Goal: Information Seeking & Learning: Find specific fact

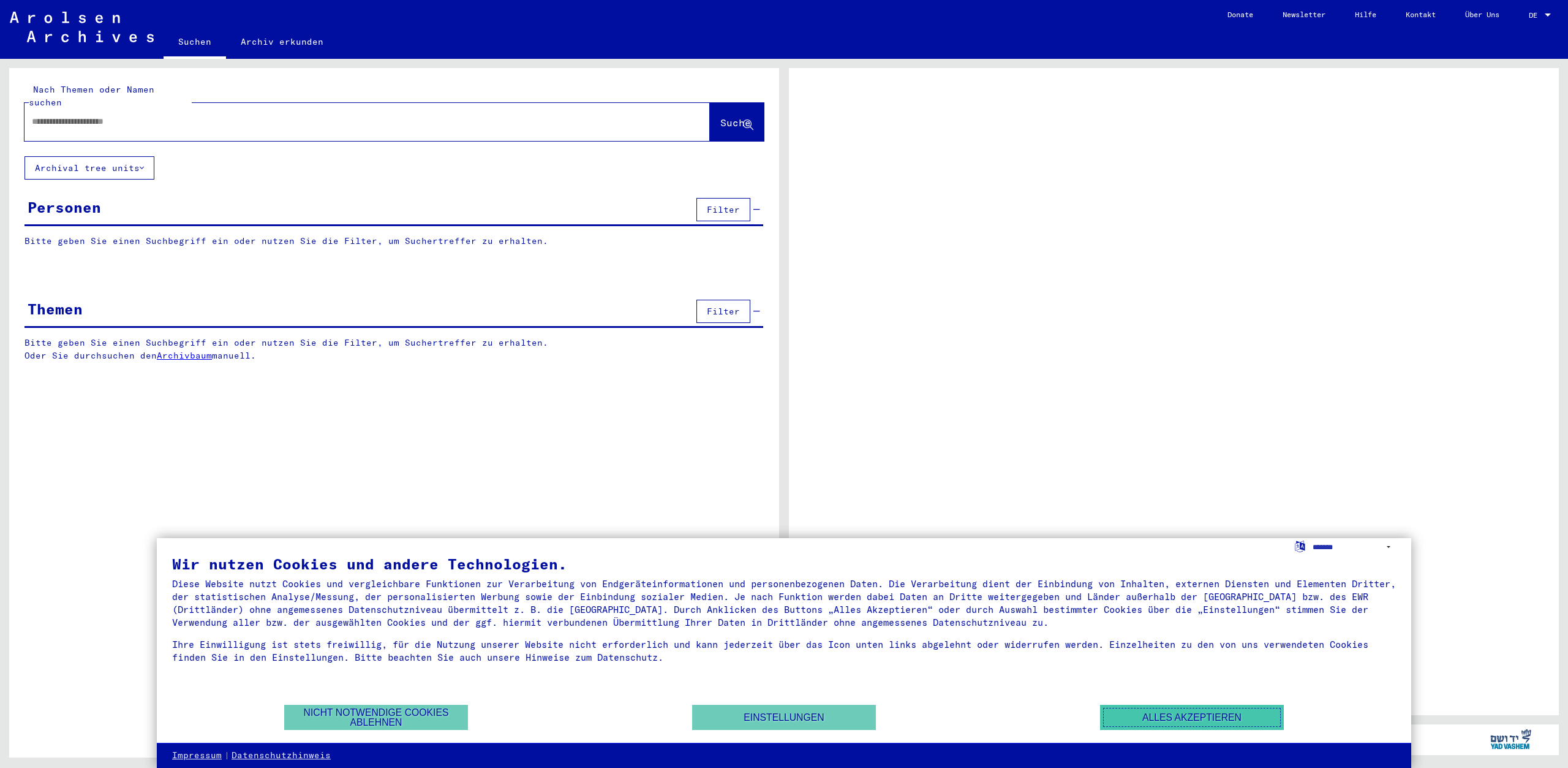
click at [1149, 716] on button "Alles akzeptieren" at bounding box center [1192, 717] width 184 height 25
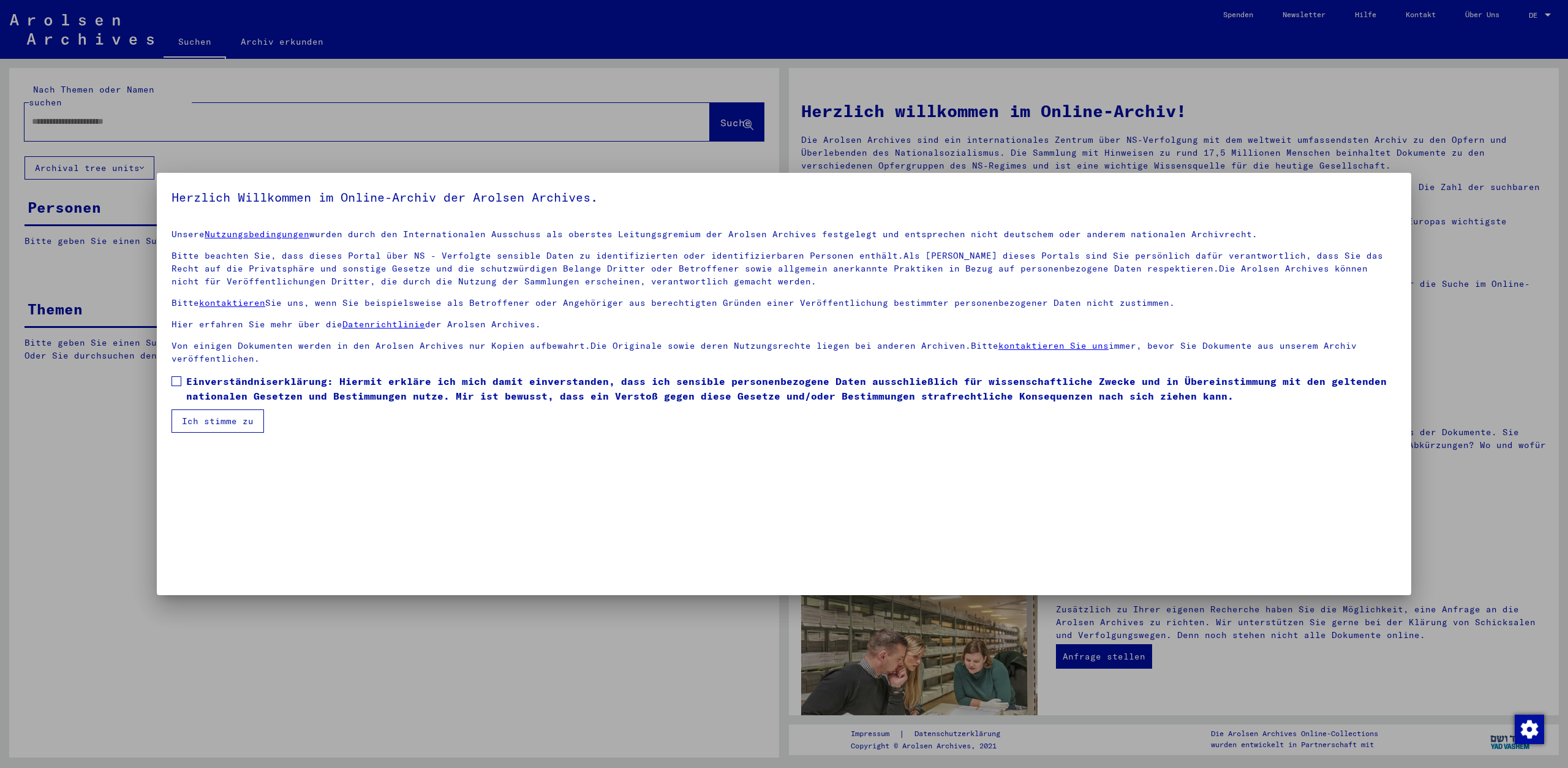
click at [208, 421] on button "Ich stimme zu" at bounding box center [217, 421] width 92 height 23
click at [176, 383] on span at bounding box center [176, 381] width 10 height 10
click at [189, 432] on button "Ich stimme zu" at bounding box center [217, 421] width 92 height 23
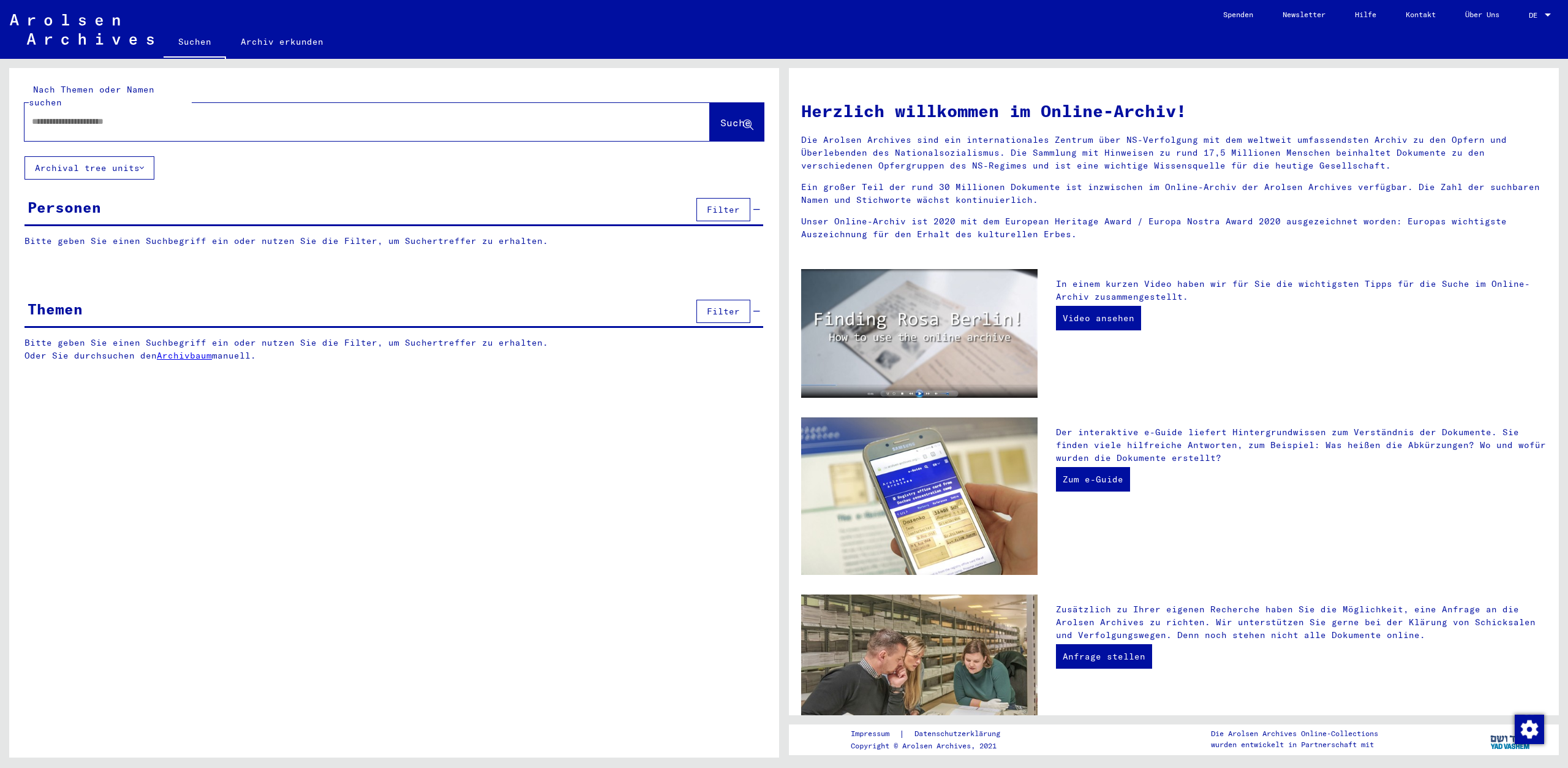
click at [727, 198] on button "Filter" at bounding box center [723, 210] width 54 height 23
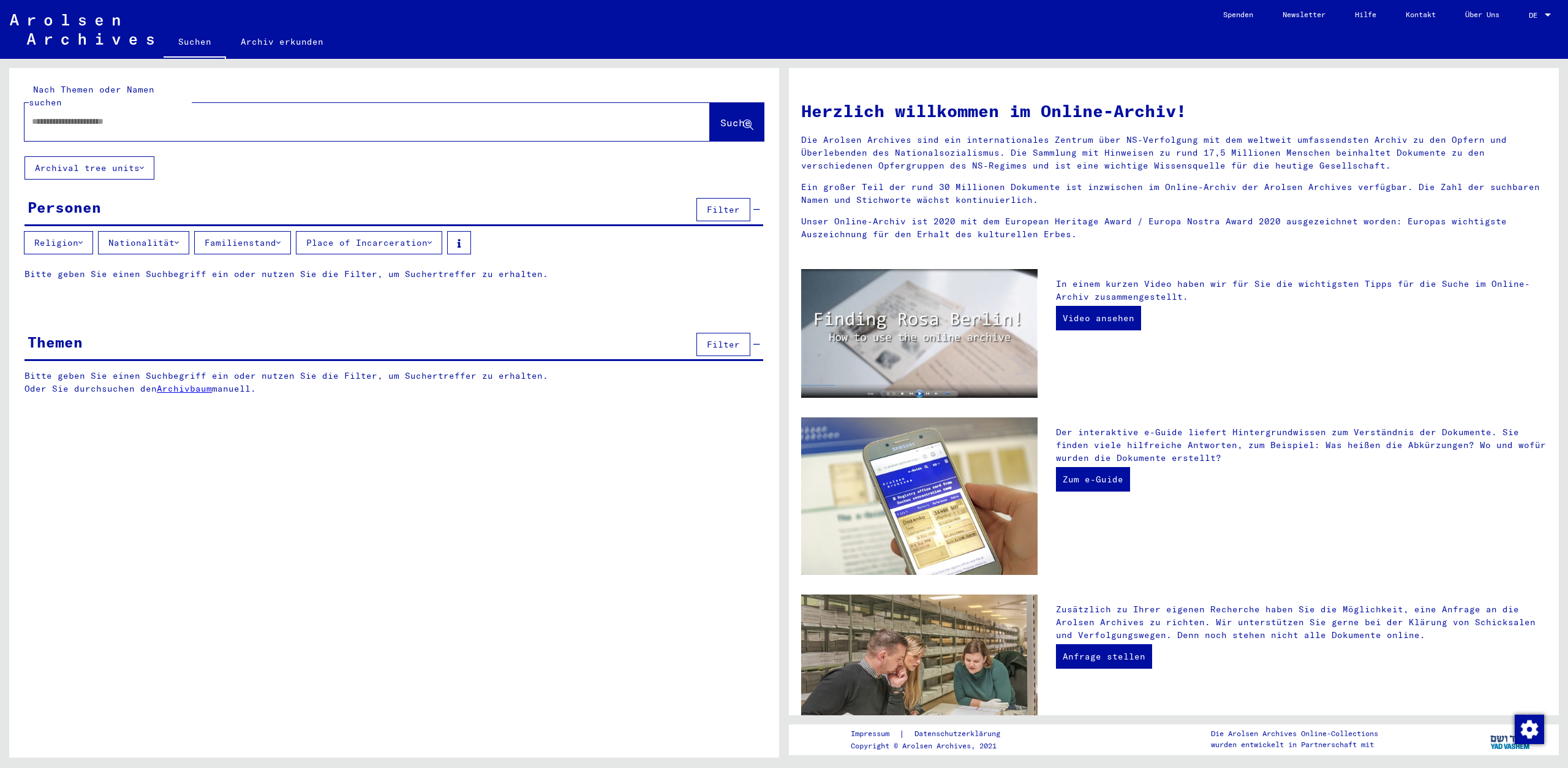
click at [155, 252] on yv-its-grid-expansion-panel "Personen Filter Religion Nationalität Familienstand Place of Incarceration Bitt…" at bounding box center [394, 247] width 770 height 104
click at [149, 268] on p "Bitte geben Sie einen Suchbegriff ein oder nutzen Sie die Filter, um Suchertref…" at bounding box center [394, 274] width 739 height 13
click at [148, 268] on p "Bitte geben Sie einen Suchbegriff ein oder nutzen Sie die Filter, um Suchertref…" at bounding box center [394, 274] width 739 height 13
click at [112, 268] on p "Bitte geben Sie einen Suchbegriff ein oder nutzen Sie die Filter, um Suchertref…" at bounding box center [394, 274] width 739 height 13
click at [99, 268] on p "Bitte geben Sie einen Suchbegriff ein oder nutzen Sie die Filter, um Suchertref…" at bounding box center [394, 274] width 739 height 13
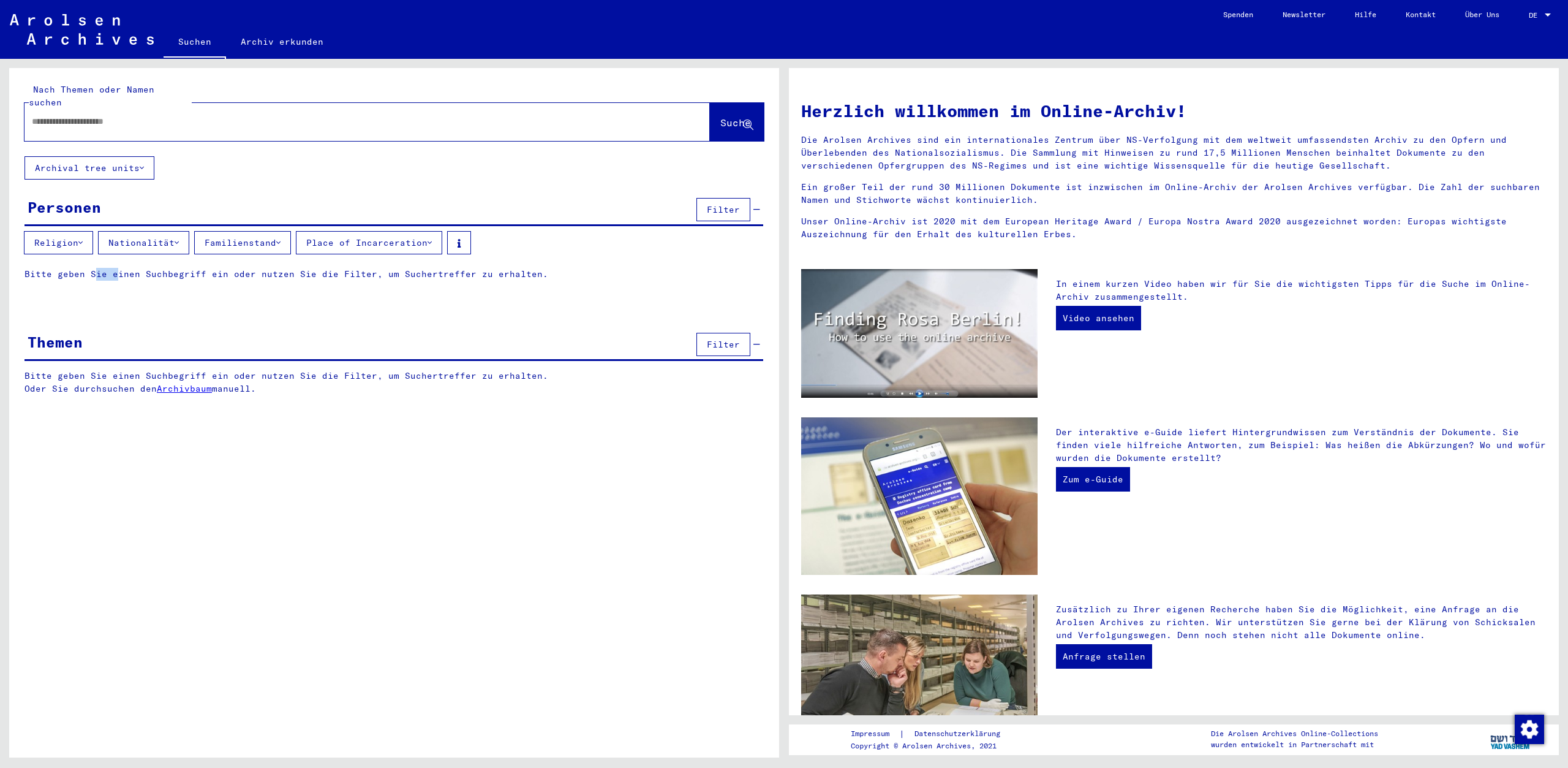
click at [100, 268] on p "Bitte geben Sie einen Suchbegriff ein oder nutzen Sie die Filter, um Suchertref…" at bounding box center [394, 274] width 739 height 13
click at [112, 268] on p "Bitte geben Sie einen Suchbegriff ein oder nutzen Sie die Filter, um Suchertref…" at bounding box center [394, 274] width 739 height 13
click at [92, 116] on div at bounding box center [349, 122] width 649 height 28
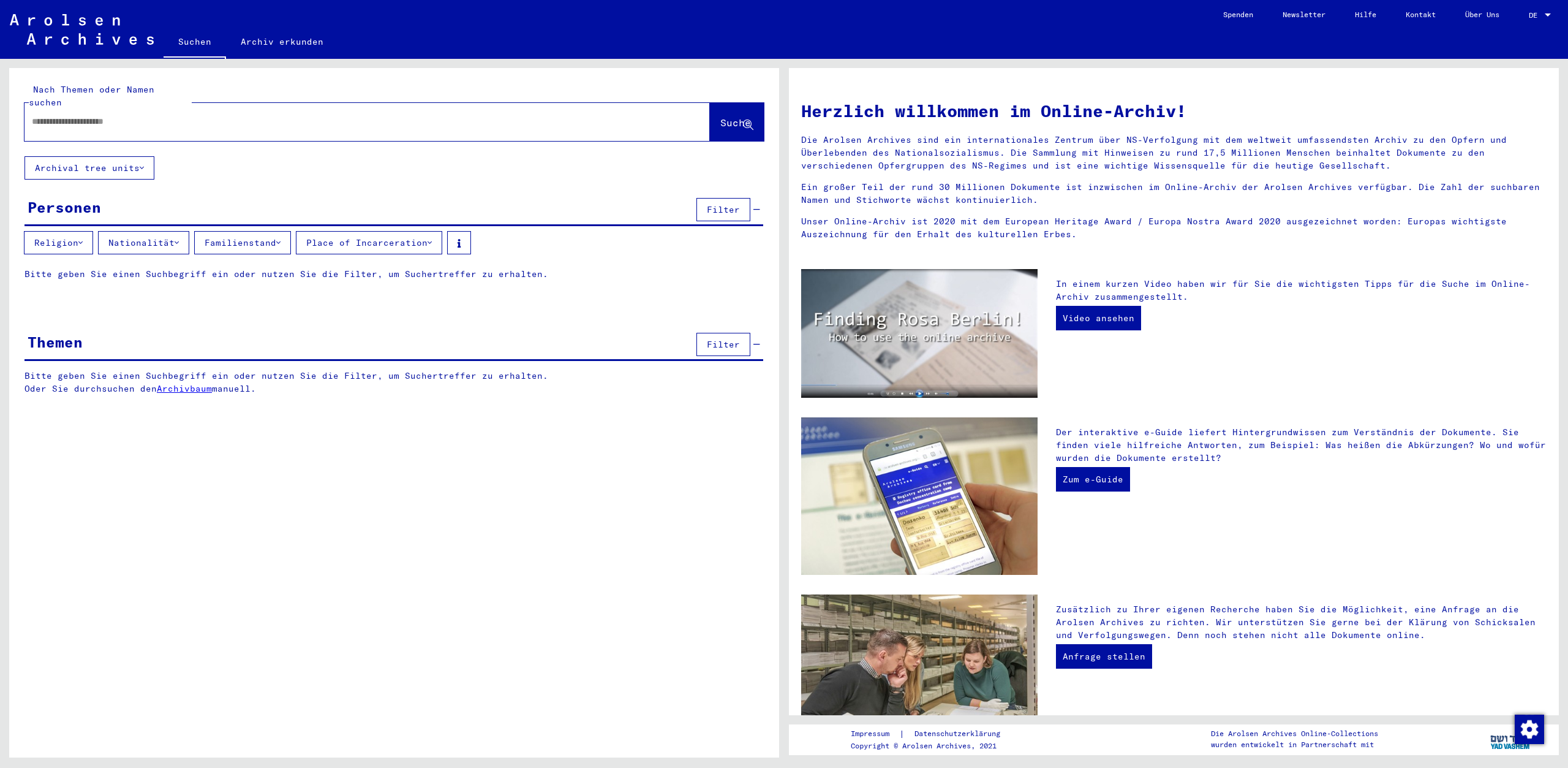
click at [93, 115] on input "text" at bounding box center [352, 121] width 641 height 13
type input "**********"
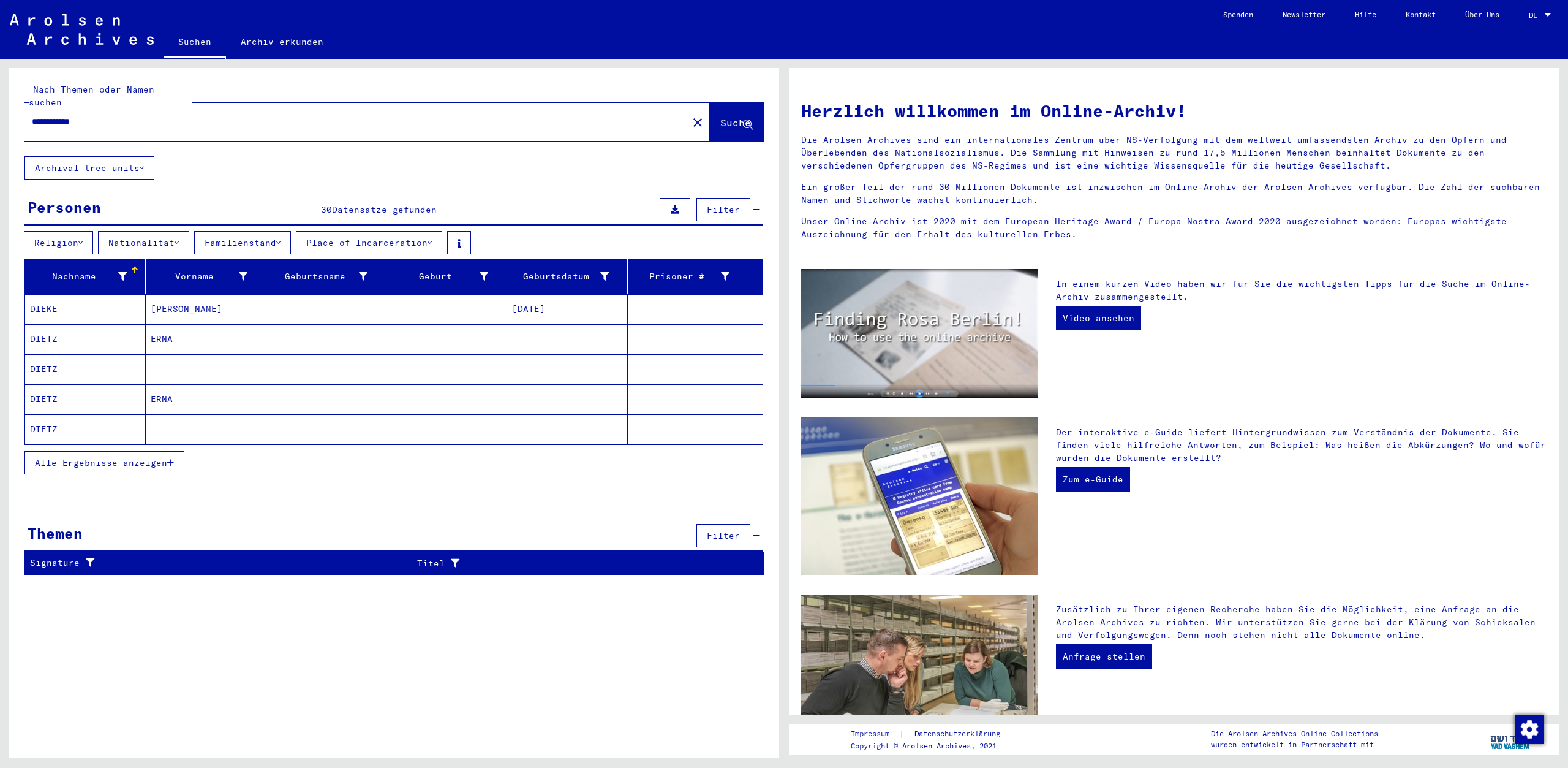
click at [144, 457] on span "Alle Ergebnisse anzeigen" at bounding box center [101, 463] width 132 height 11
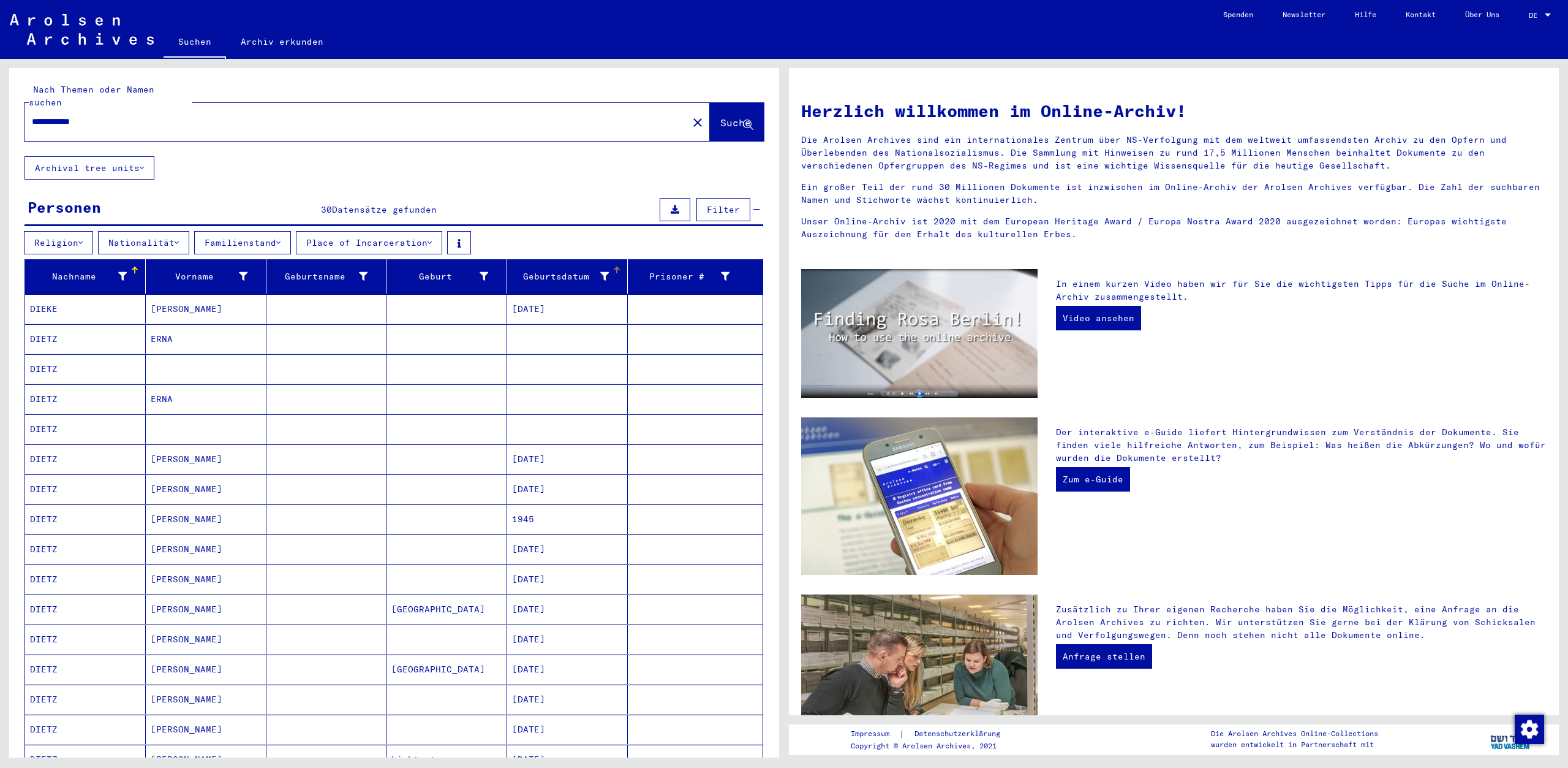
click at [608, 266] on div "Geburtsdatum" at bounding box center [570, 276] width 115 height 19
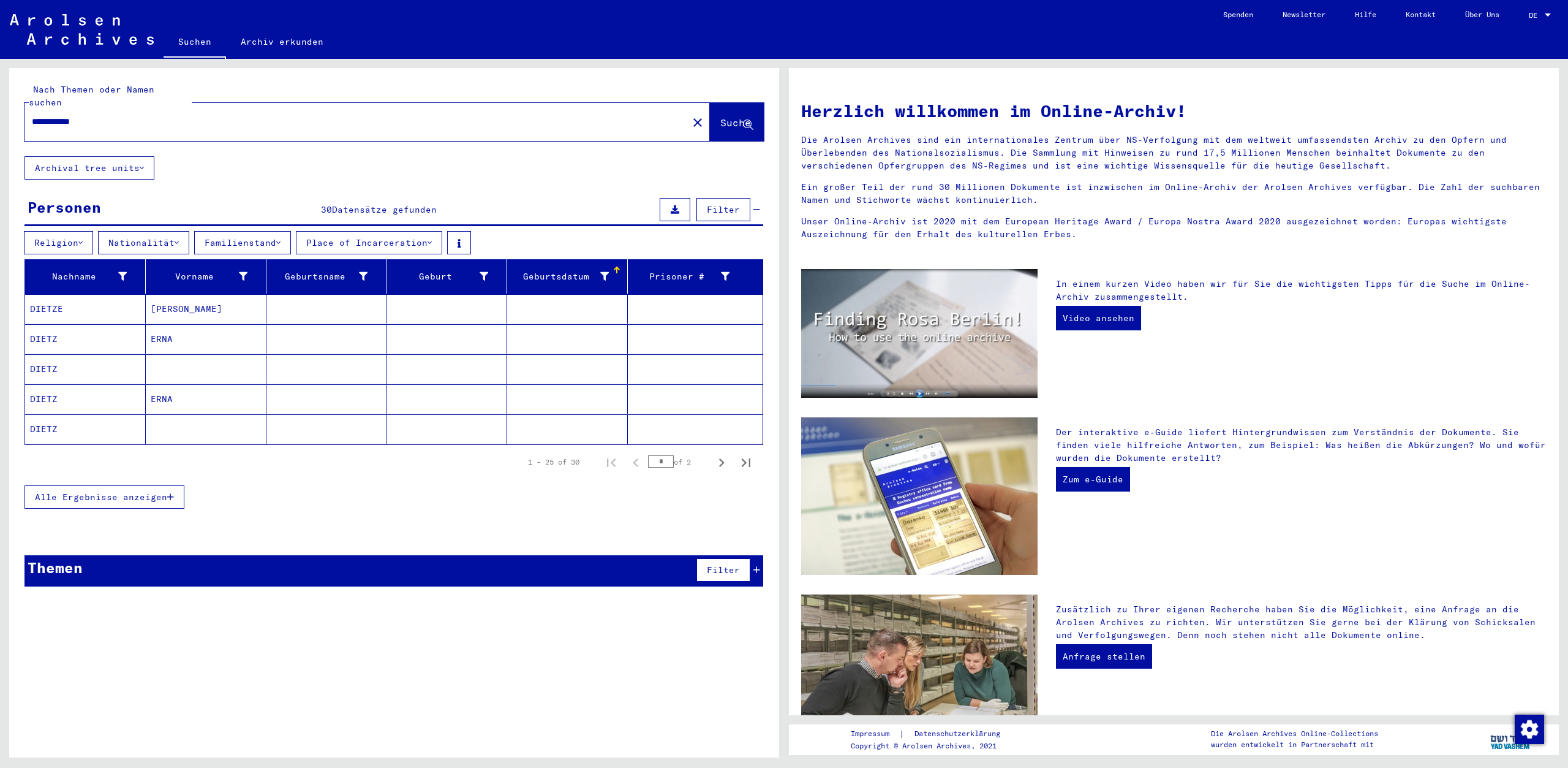
click at [617, 266] on div at bounding box center [616, 269] width 7 height 7
click at [104, 494] on button "Alle Ergebnisse anzeigen" at bounding box center [105, 497] width 160 height 23
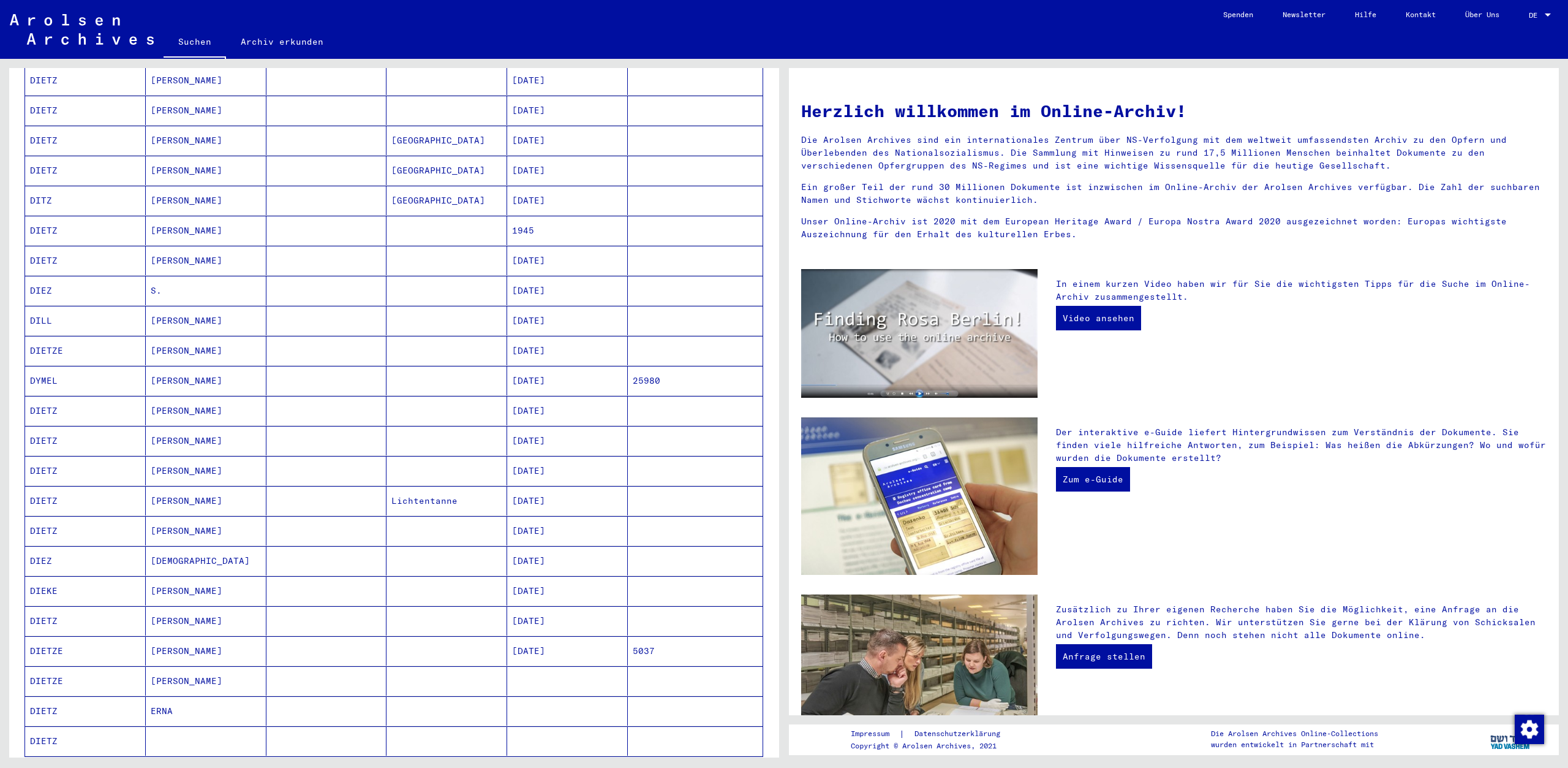
scroll to position [396, 0]
